Goal: Information Seeking & Learning: Learn about a topic

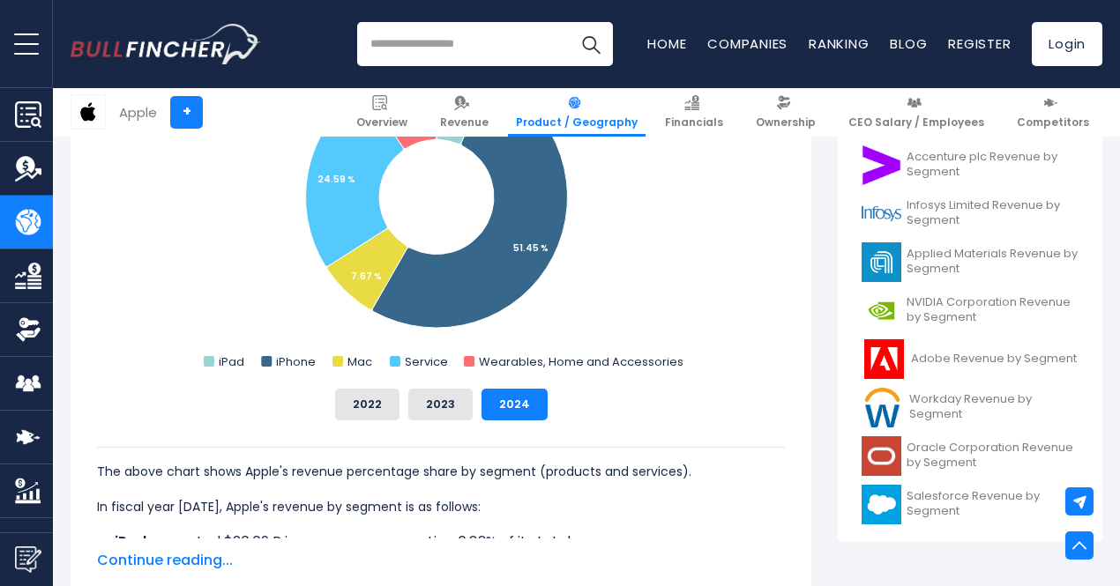
scroll to position [594, 0]
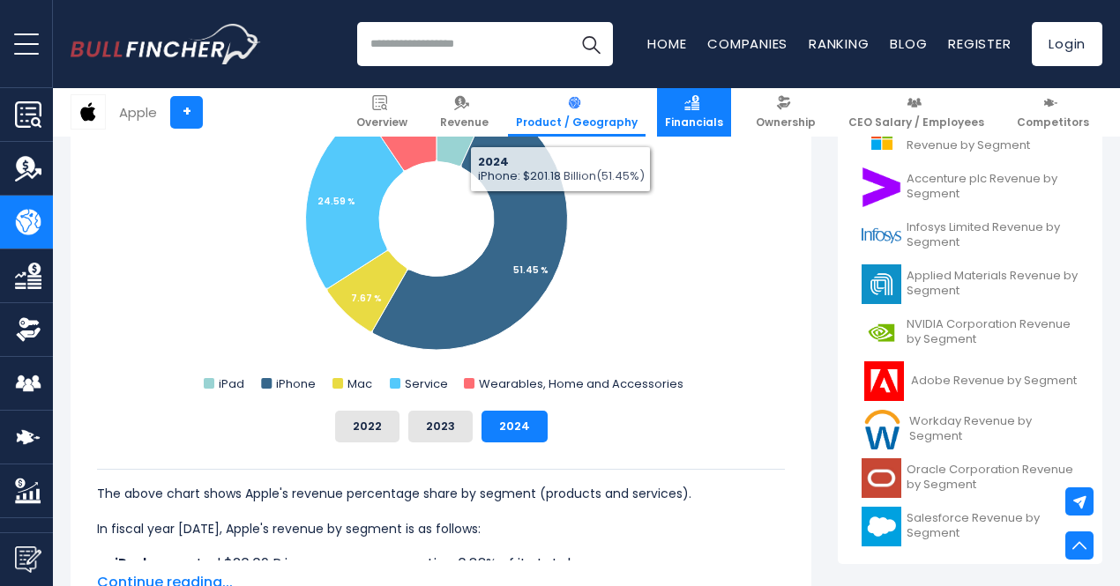
click at [699, 104] on img at bounding box center [691, 102] width 15 height 15
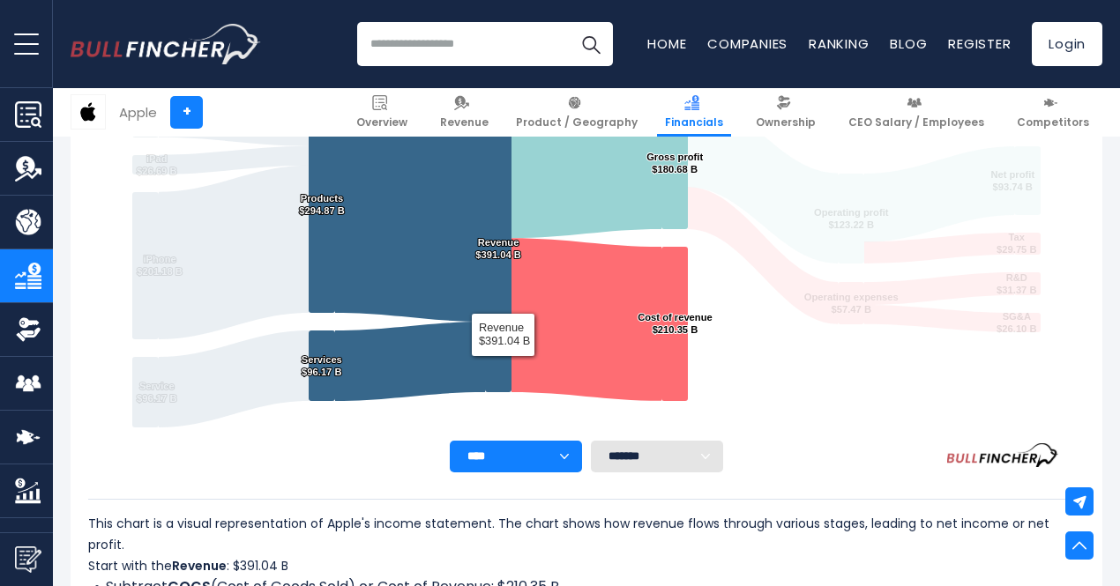
scroll to position [340, 0]
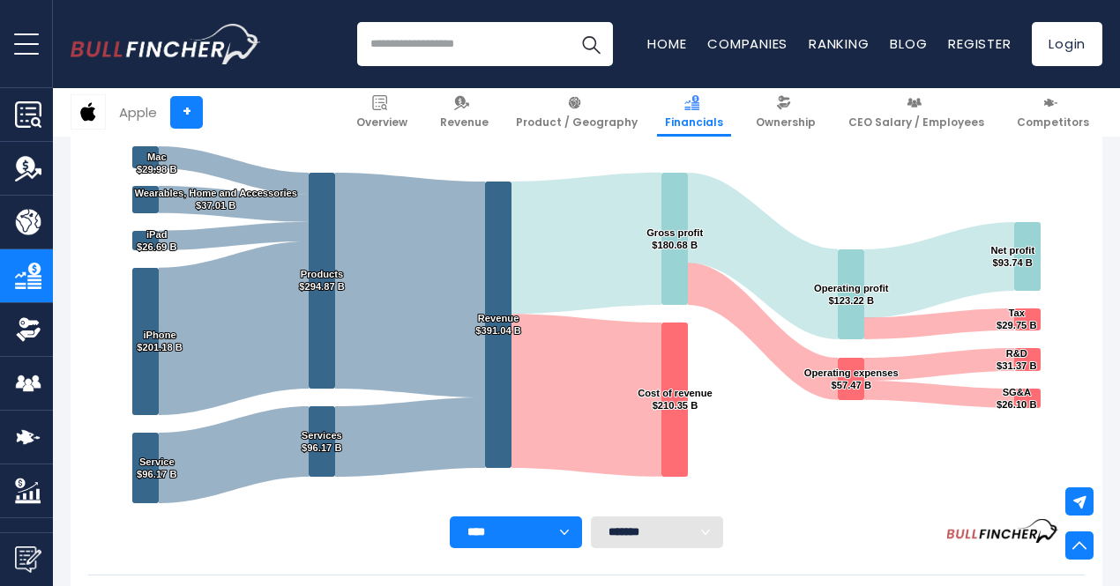
click at [34, 119] on img "Company Overview" at bounding box center [28, 114] width 26 height 26
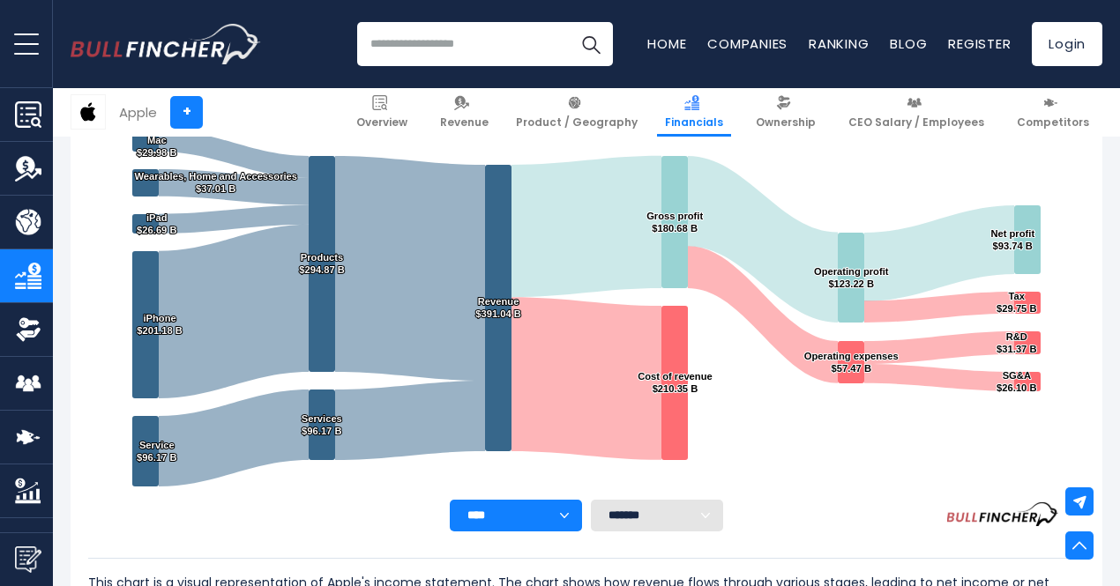
scroll to position [359, 0]
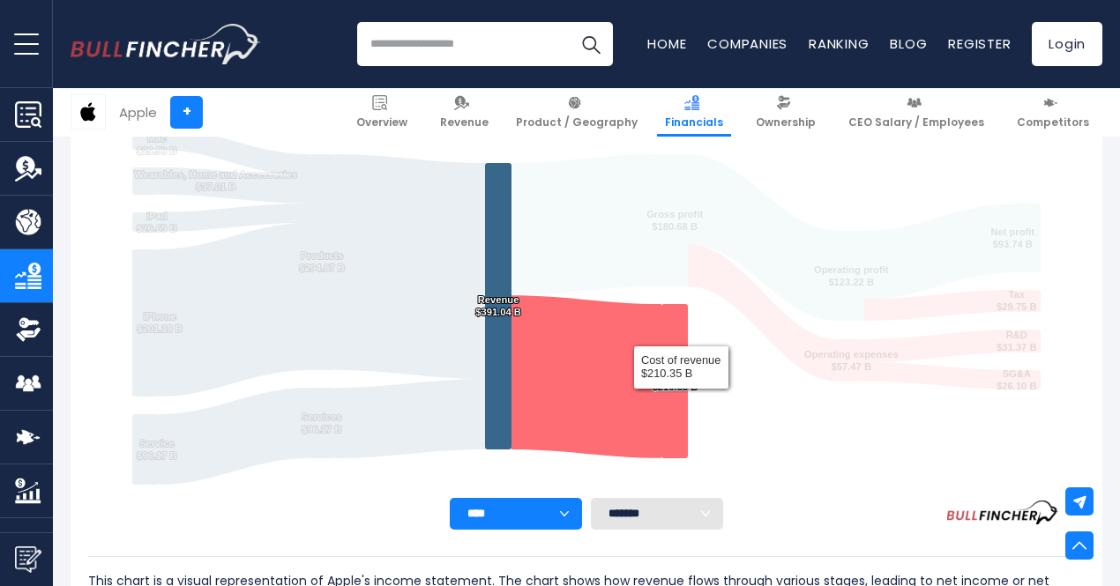
click at [668, 386] on text "Cost of revenue ​ $210.35 B ​ Cost of revenue ​ $210.35 B" at bounding box center [675, 381] width 75 height 23
click at [667, 373] on text "Cost of revenue ​ $210.35 B ​ Cost of revenue ​ $210.35 B" at bounding box center [675, 381] width 75 height 23
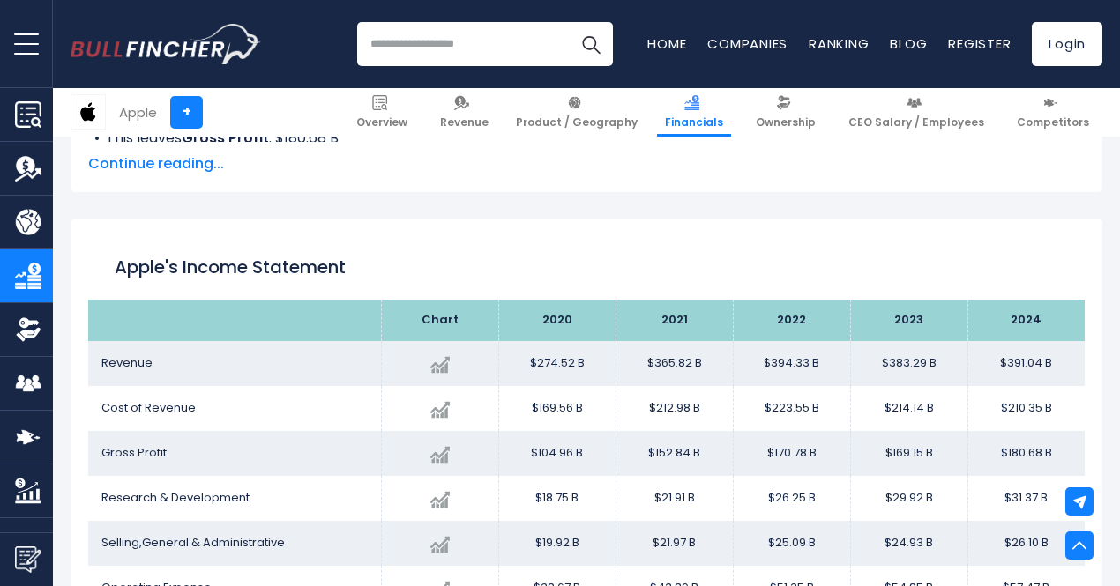
scroll to position [972, 0]
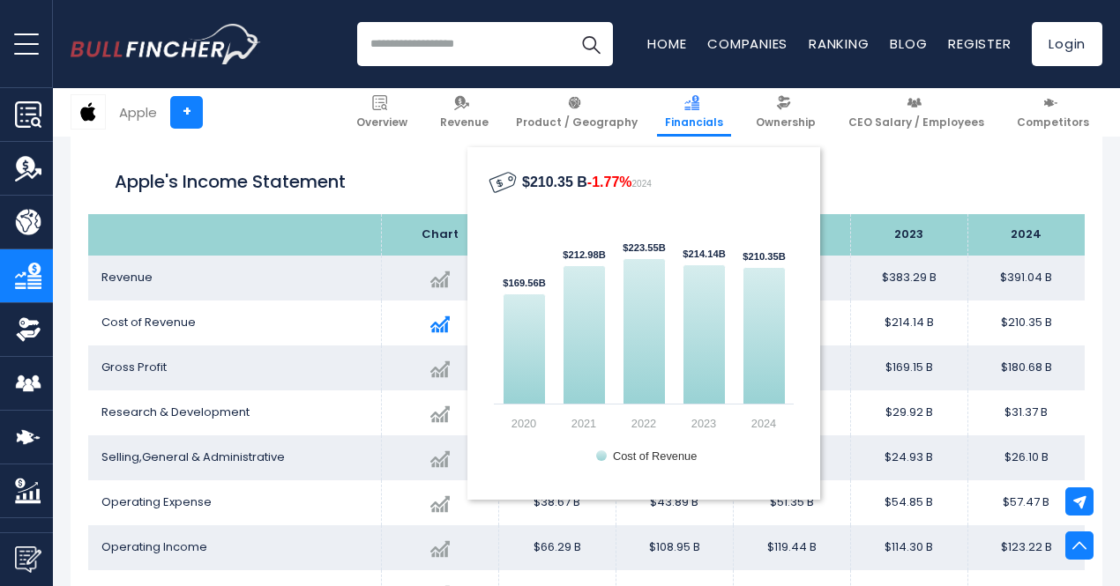
click at [443, 312] on div "Created with Highcharts 12.1.2 $210.35 B -1.77% 2024 $169.56B ​ $169.56B $212.9…" at bounding box center [440, 324] width 90 height 32
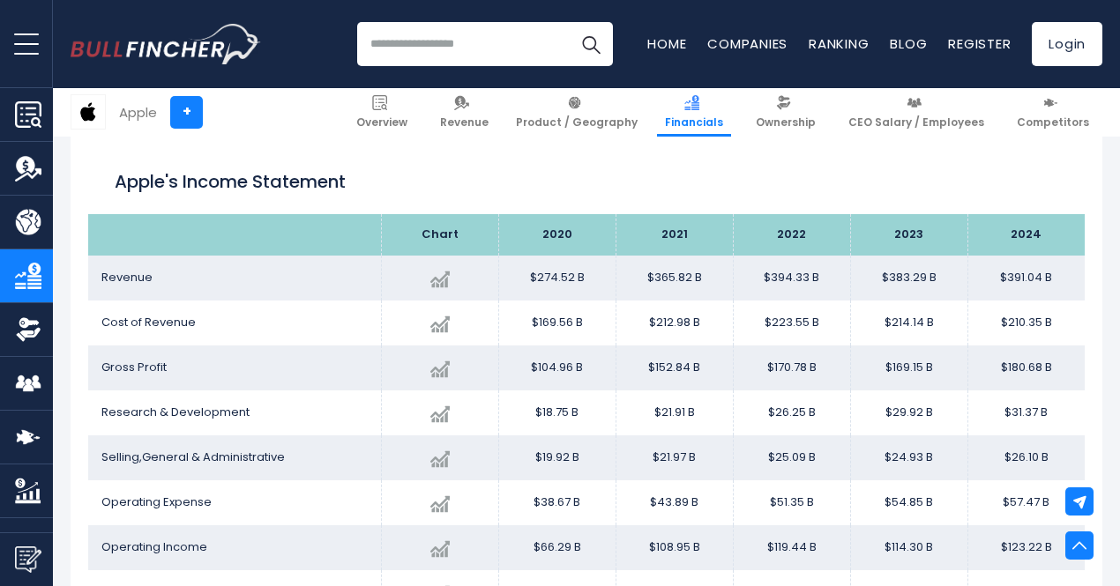
click at [183, 347] on td "Gross Profit" at bounding box center [234, 368] width 293 height 45
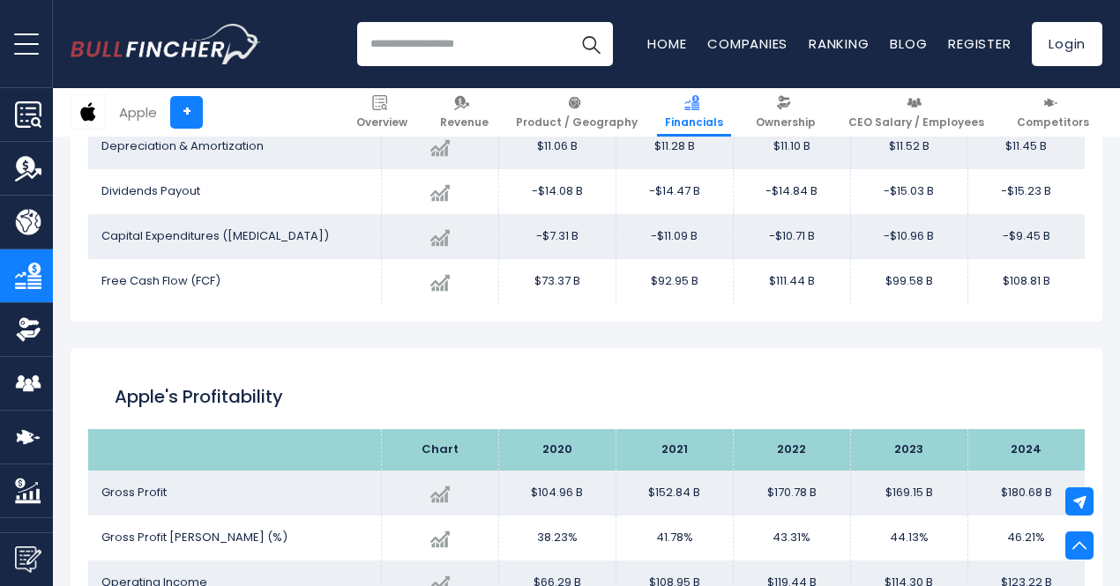
scroll to position [2701, 0]
click at [411, 108] on link "Overview" at bounding box center [381, 112] width 67 height 49
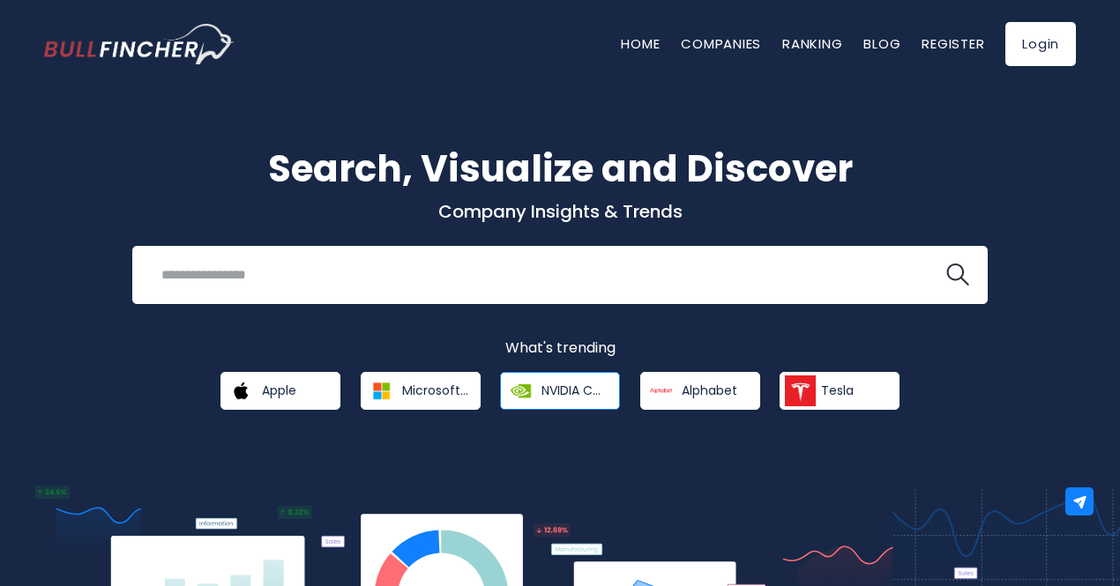
click at [553, 388] on span "NVIDIA Corporation" at bounding box center [574, 391] width 66 height 16
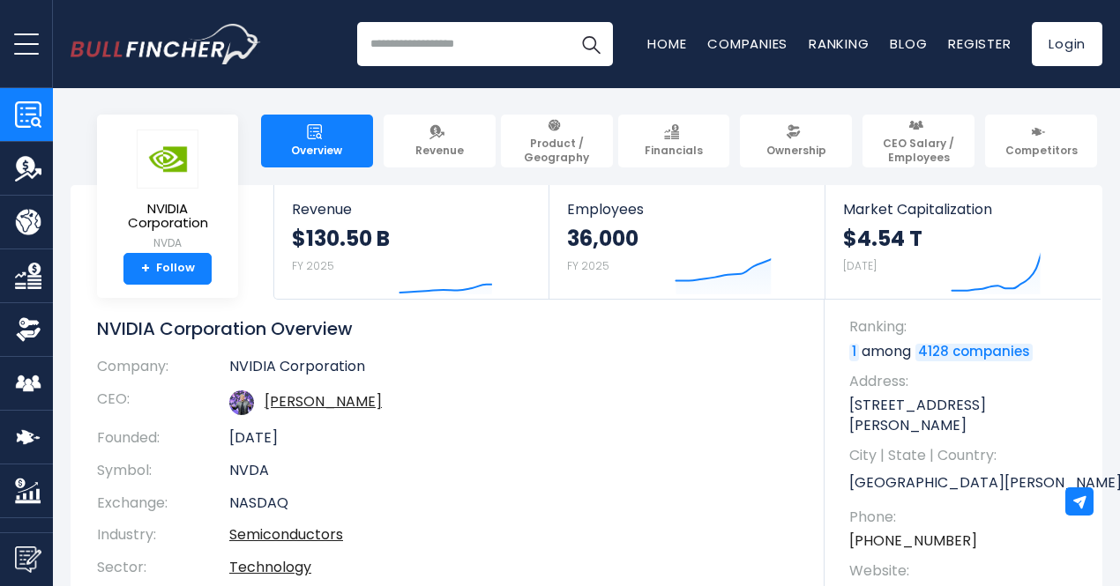
scroll to position [46, 0]
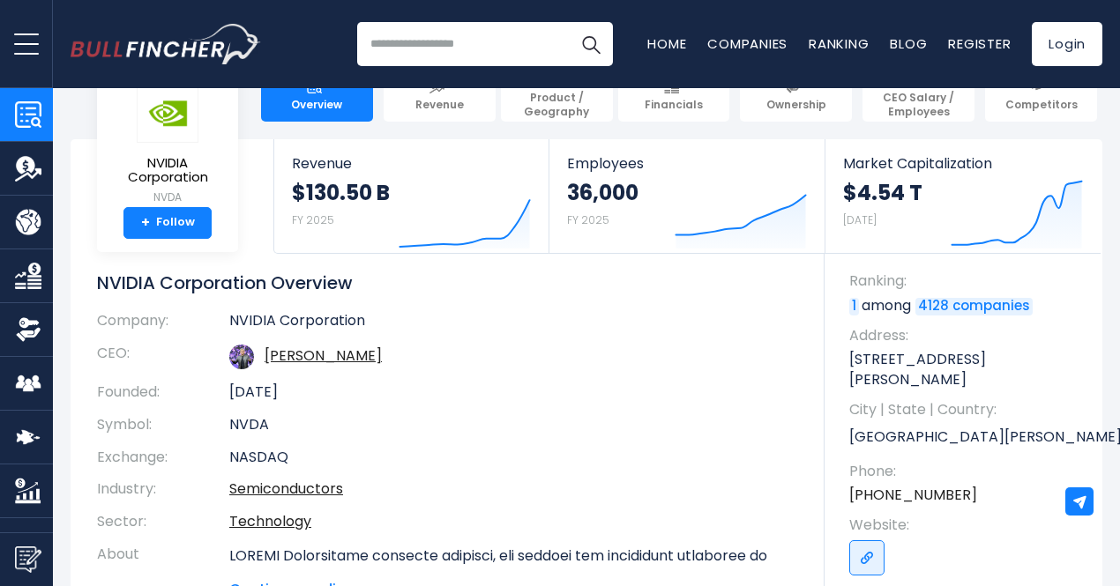
click at [25, 285] on img "Company Financials" at bounding box center [28, 276] width 26 height 26
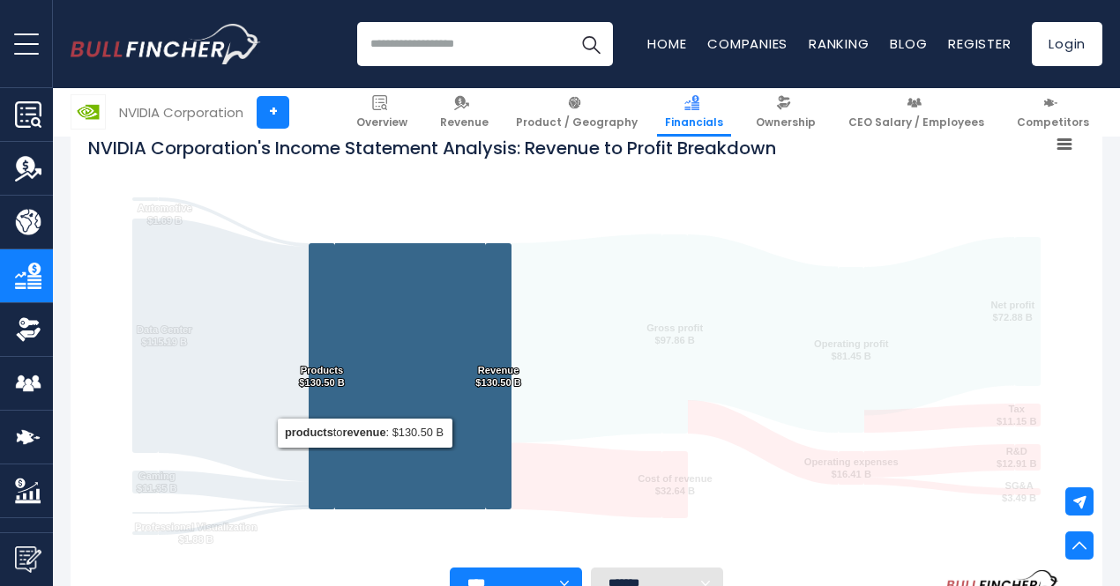
scroll to position [323, 0]
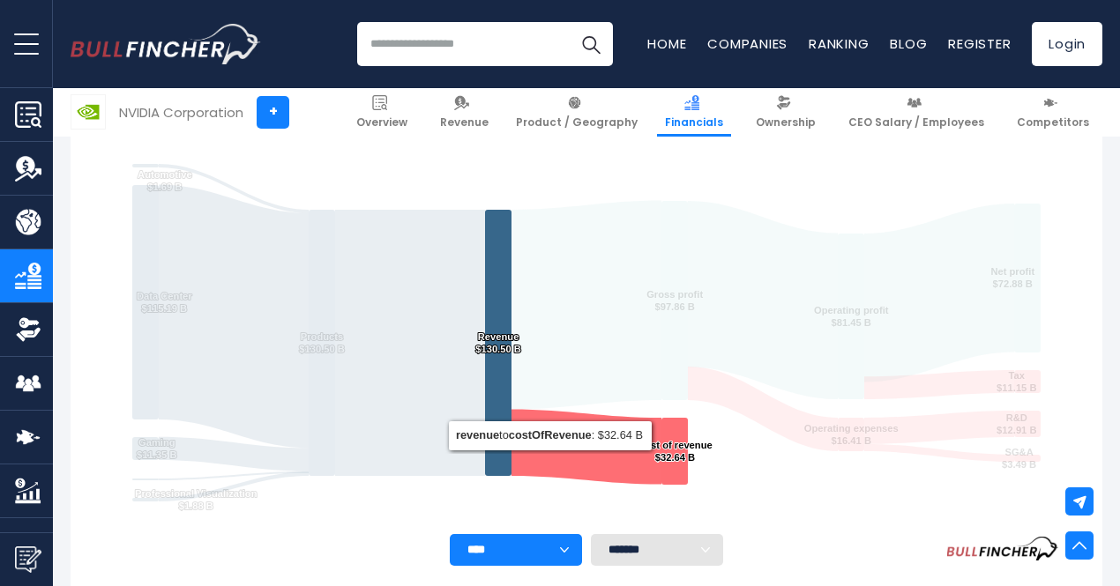
click at [550, 527] on rect "NVIDIA Corporation's Income Statement Analysis: Revenue to Profit Breakdown" at bounding box center [586, 313] width 997 height 441
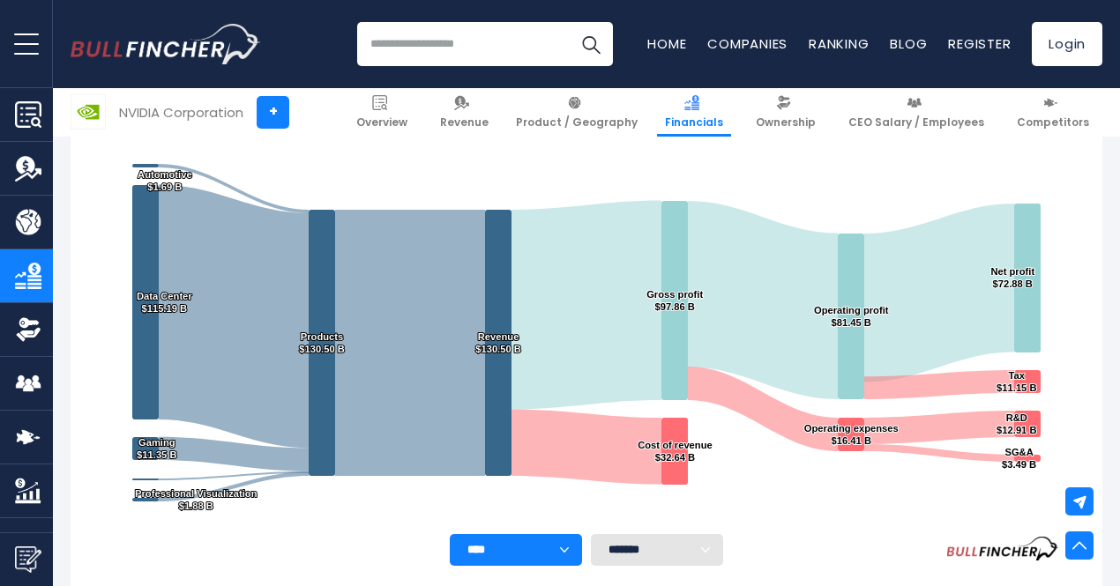
click at [546, 537] on select "**** **** **** **** **** ****" at bounding box center [516, 550] width 132 height 32
click at [450, 534] on select "**** **** **** **** **** ****" at bounding box center [516, 550] width 132 height 32
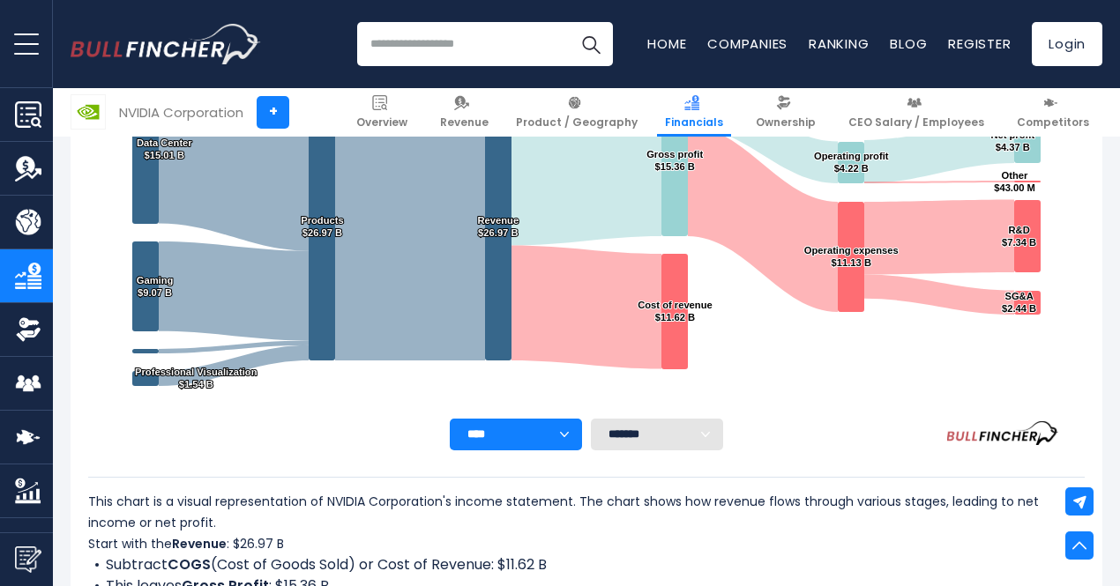
scroll to position [437, 0]
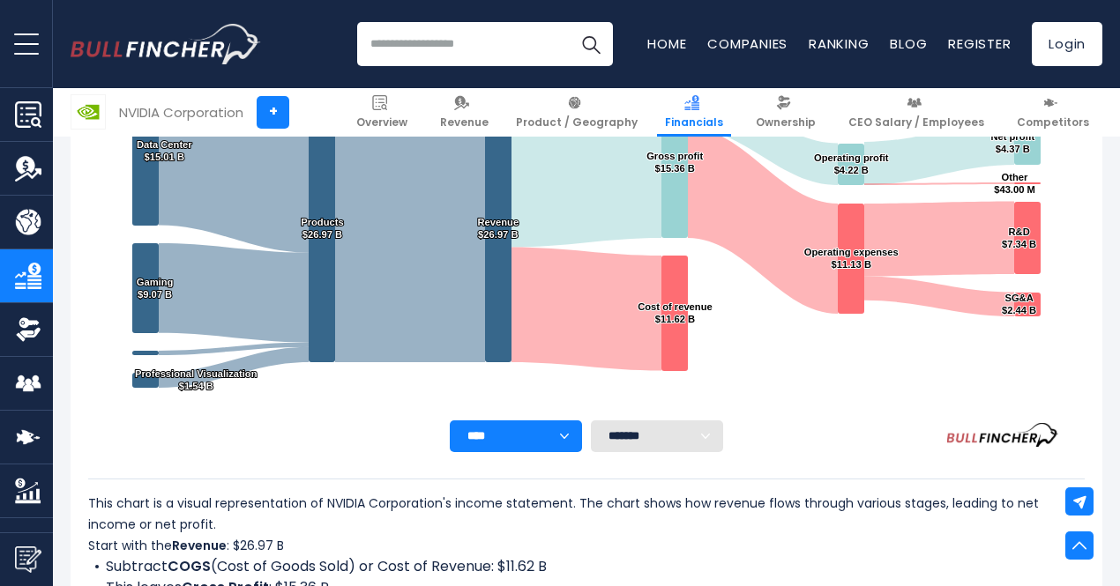
click at [538, 433] on select "**** **** **** **** **** ****" at bounding box center [516, 437] width 132 height 32
select select "****"
click at [450, 421] on select "**** **** **** **** **** ****" at bounding box center [516, 437] width 132 height 32
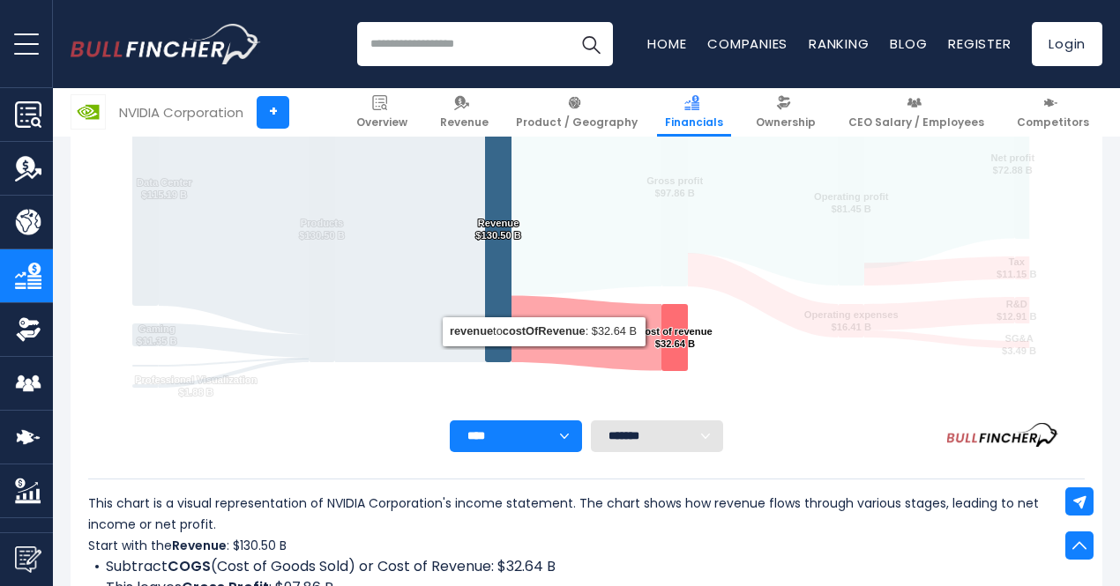
scroll to position [338, 0]
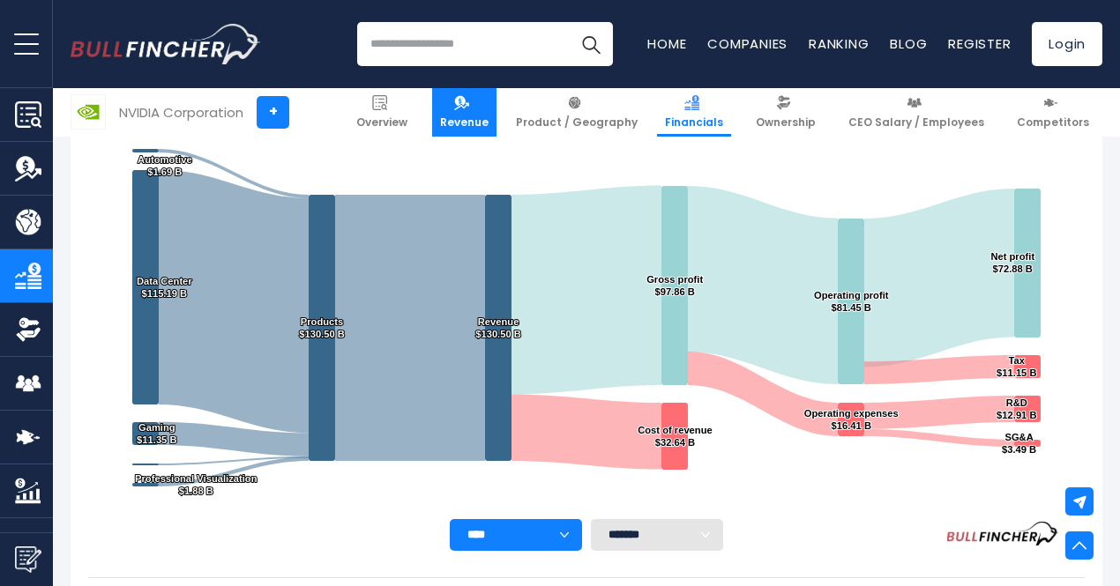
click at [496, 121] on link "Revenue" at bounding box center [464, 112] width 64 height 49
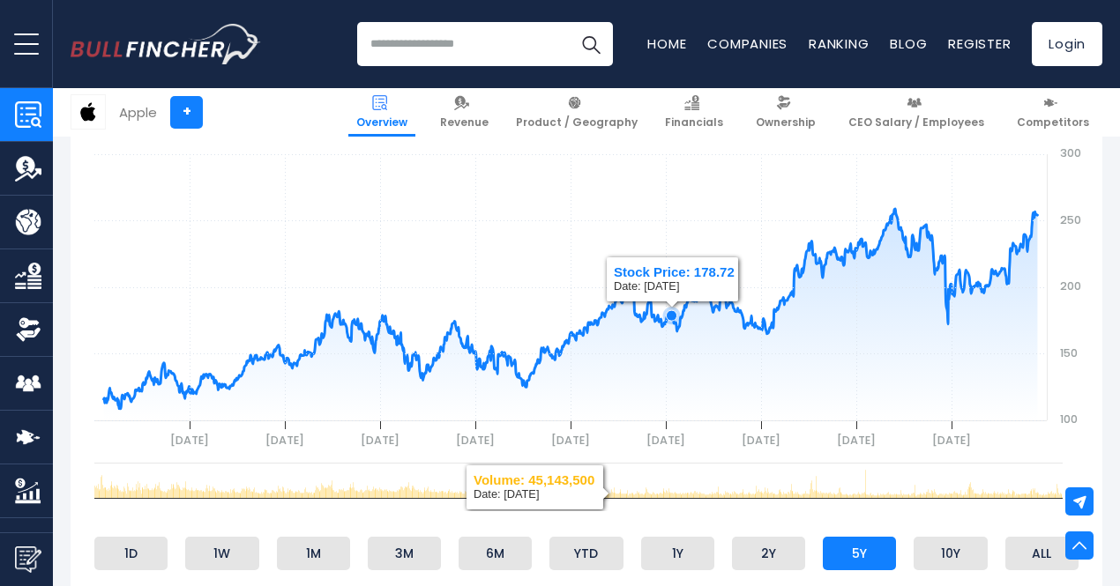
scroll to position [874, 0]
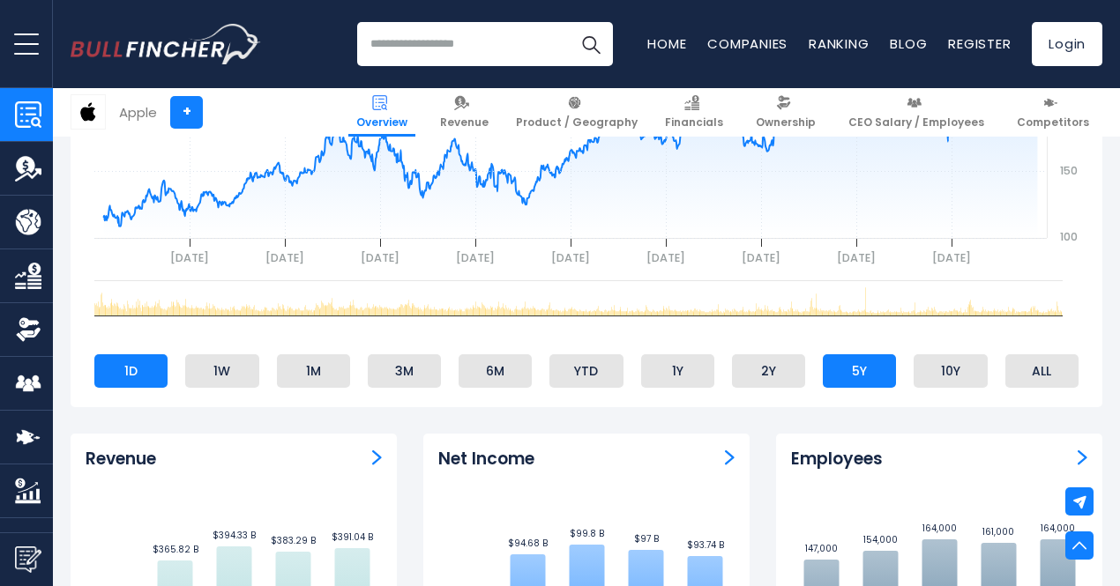
click at [117, 372] on li "1D" at bounding box center [130, 372] width 73 height 34
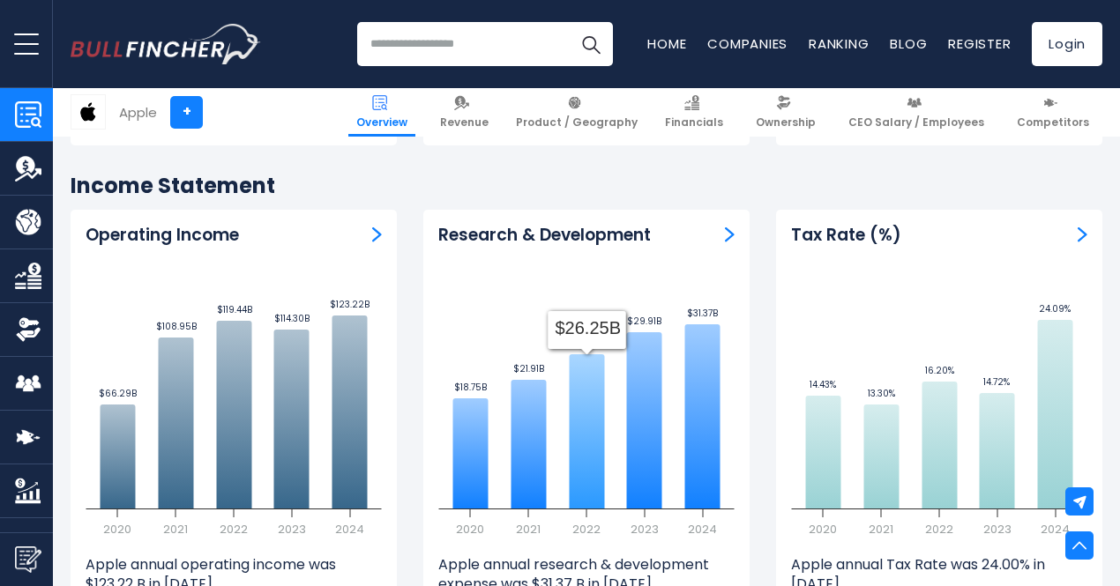
scroll to position [2447, 0]
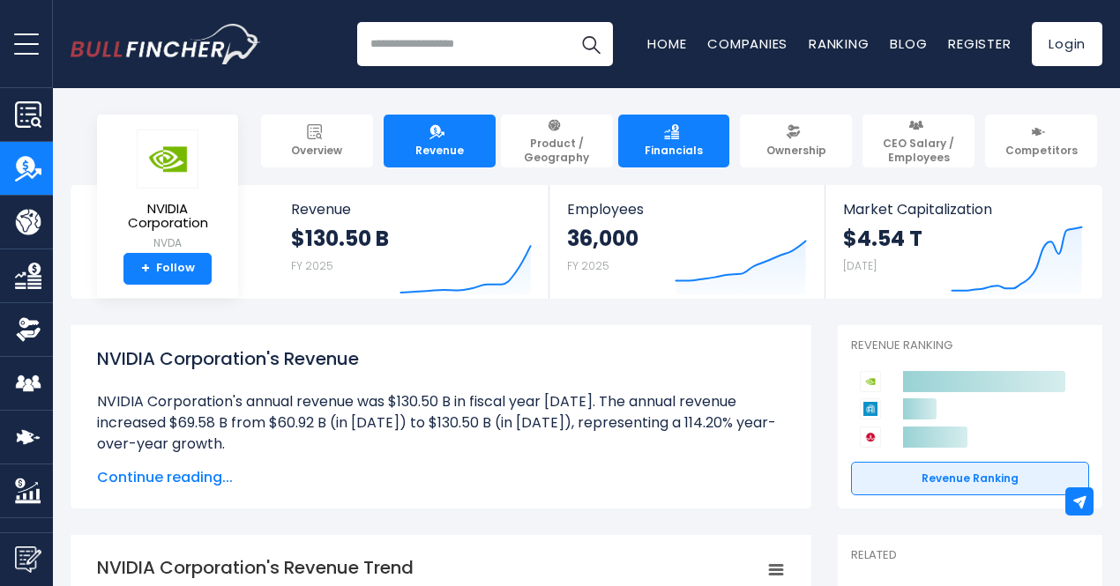
click at [720, 150] on link "Financials" at bounding box center [674, 141] width 112 height 53
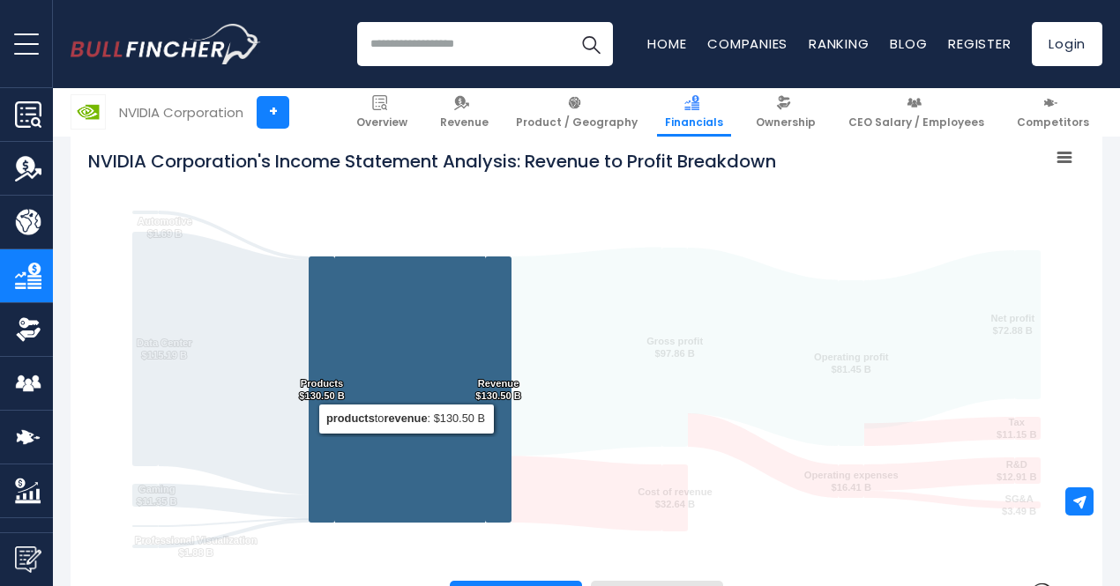
scroll to position [277, 0]
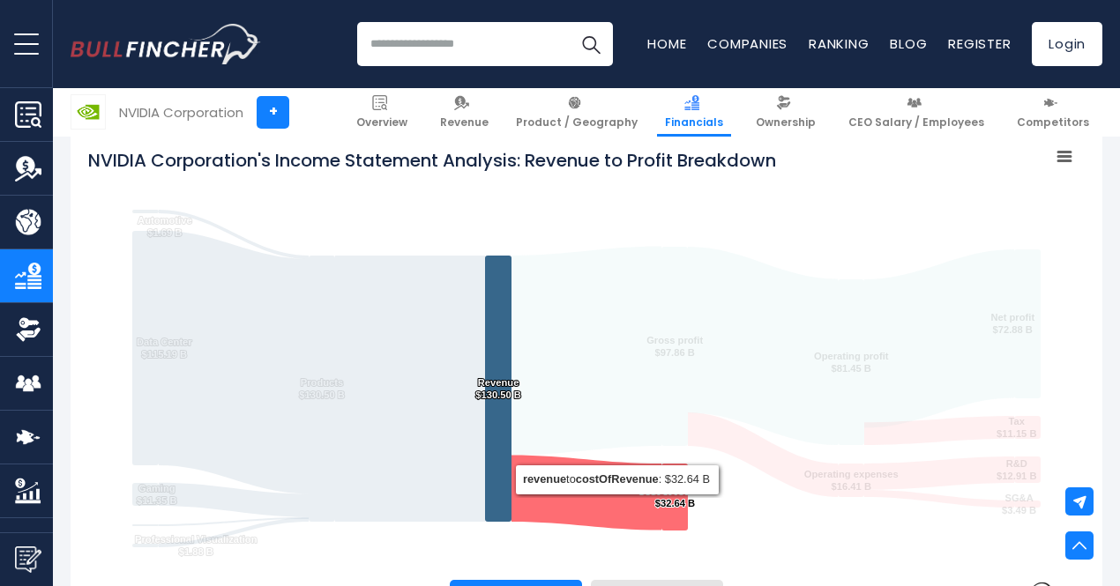
click at [609, 502] on icon "NVIDIA Corporation's Income Statement Analysis: Revenue to Profit Breakdown" at bounding box center [586, 493] width 150 height 75
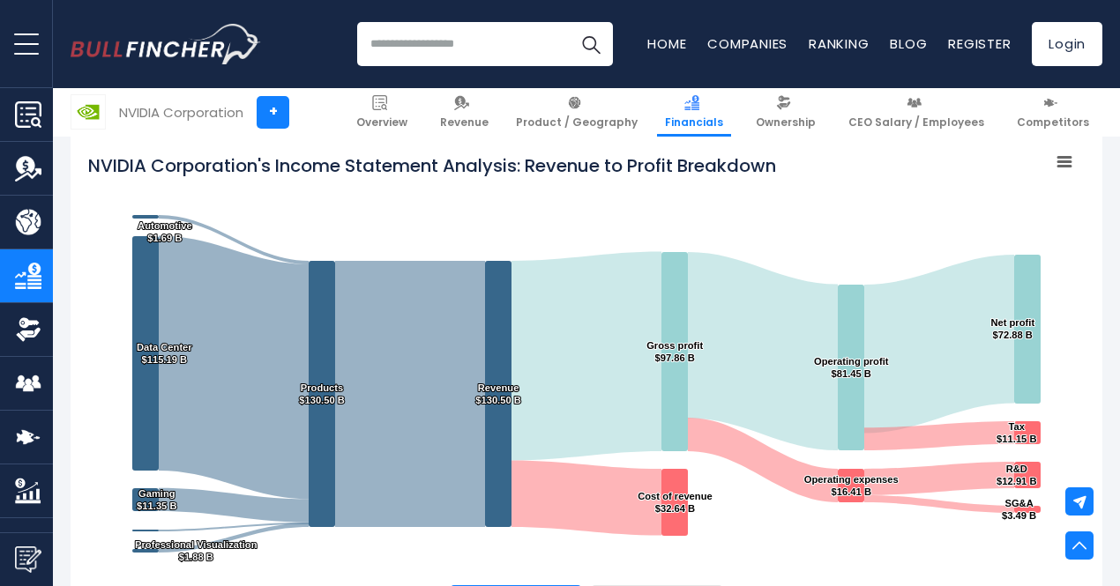
scroll to position [0, 0]
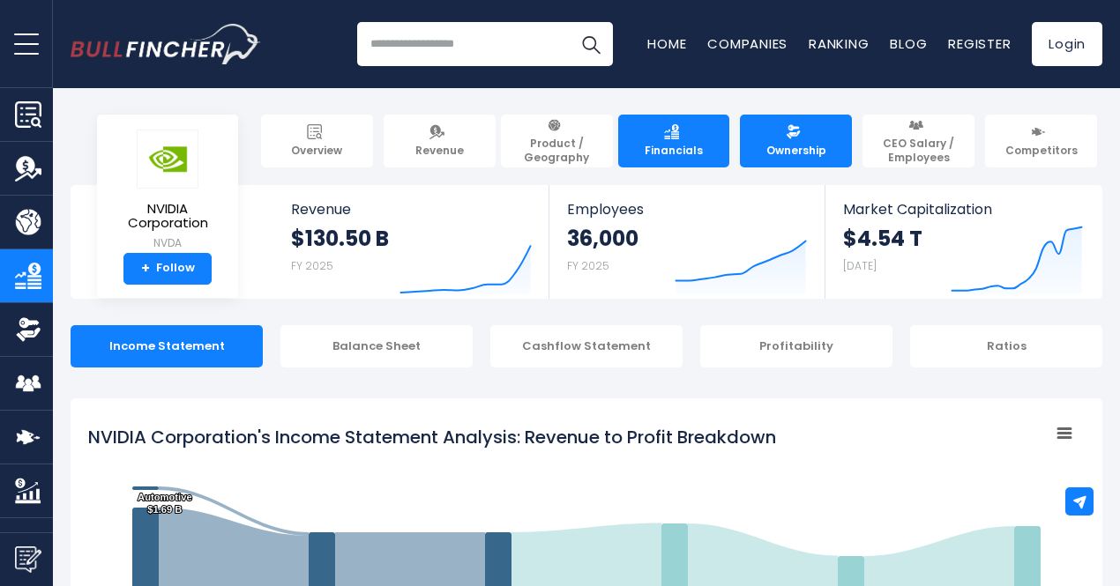
click at [794, 144] on span "Ownership" at bounding box center [796, 151] width 60 height 14
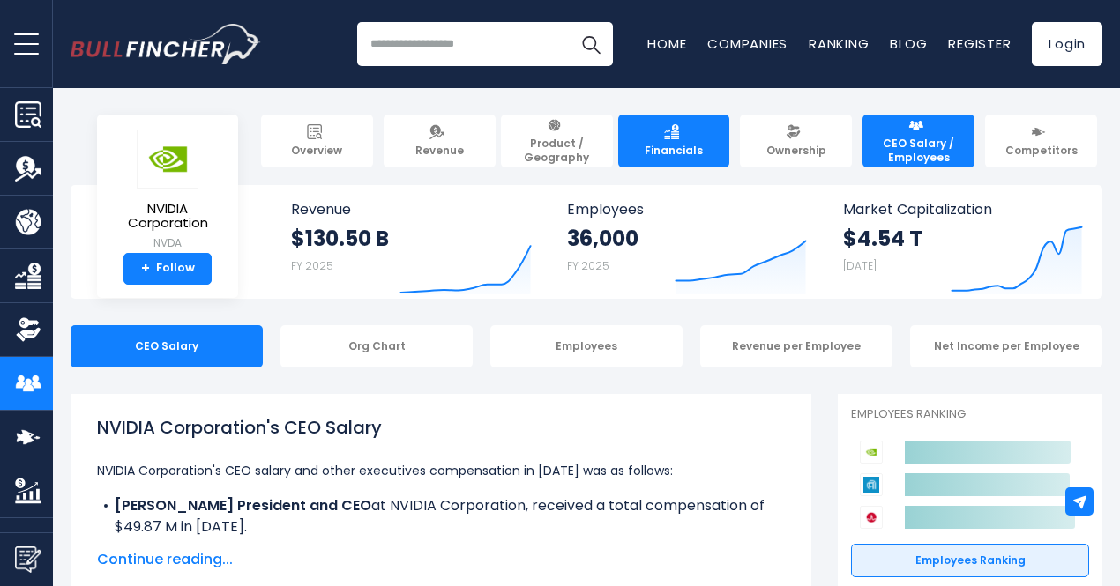
click at [661, 144] on span "Financials" at bounding box center [674, 151] width 58 height 14
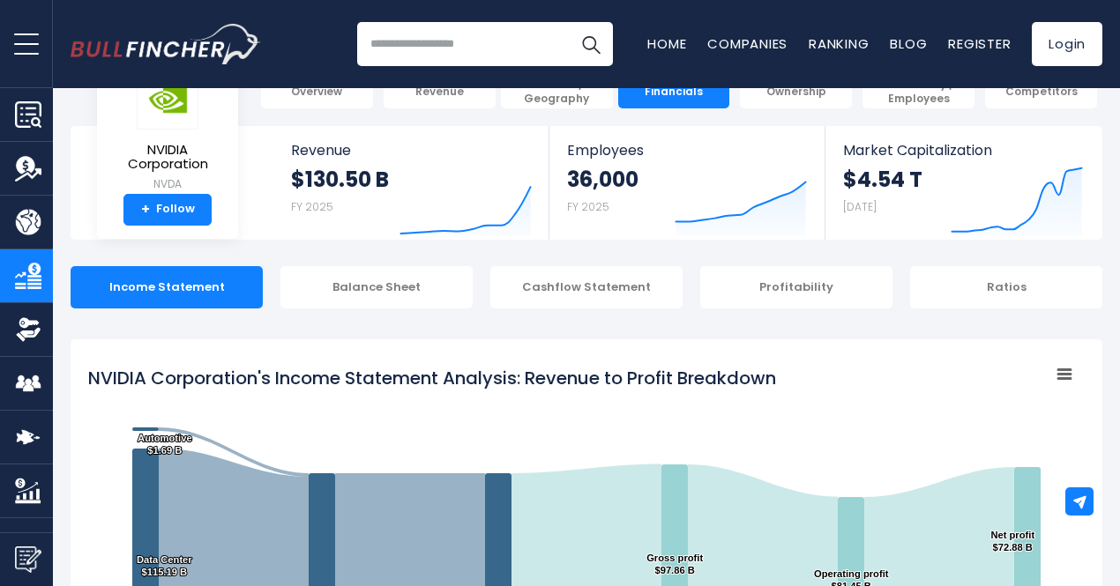
scroll to position [60, 0]
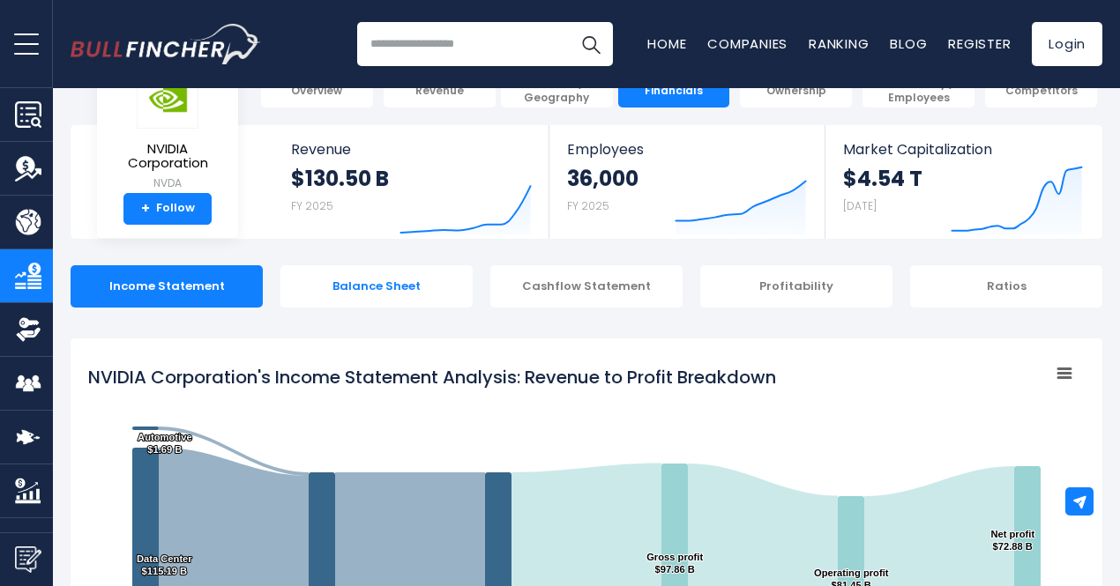
click at [426, 281] on div "Balance Sheet" at bounding box center [376, 286] width 192 height 42
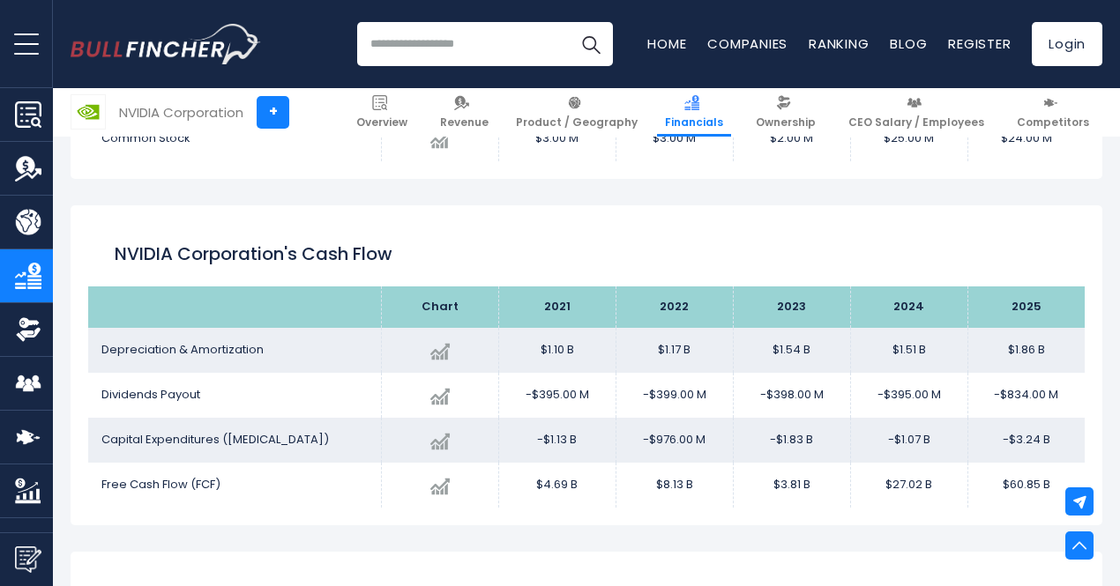
scroll to position [2497, 0]
